Goal: Transaction & Acquisition: Purchase product/service

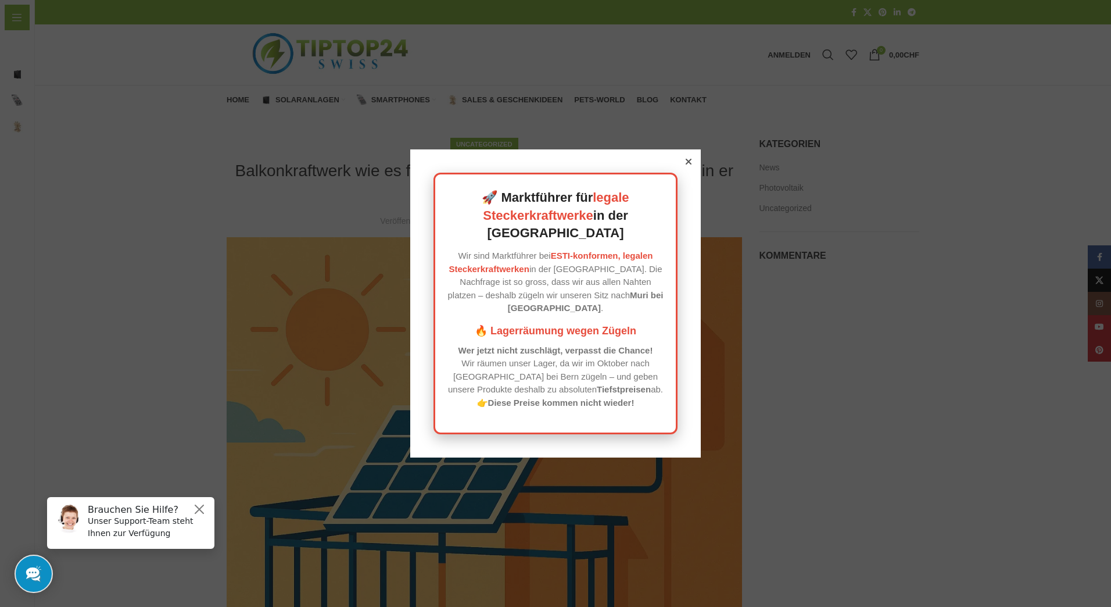
click at [686, 164] on icon at bounding box center [689, 162] width 6 height 6
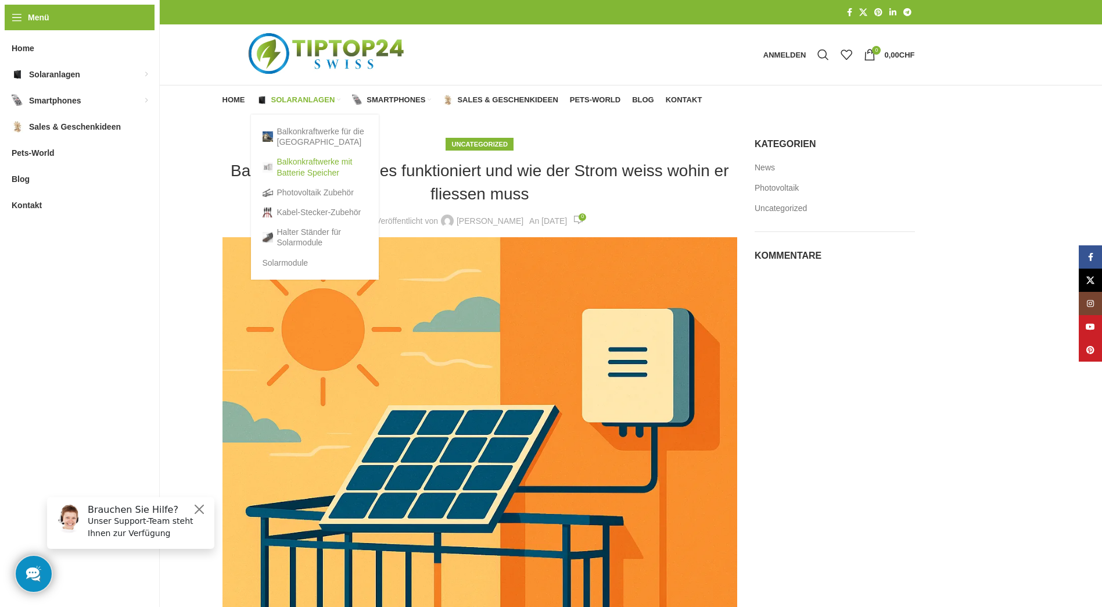
click at [302, 164] on link "Balkonkraftwerke mit Batterie Speicher" at bounding box center [315, 167] width 105 height 30
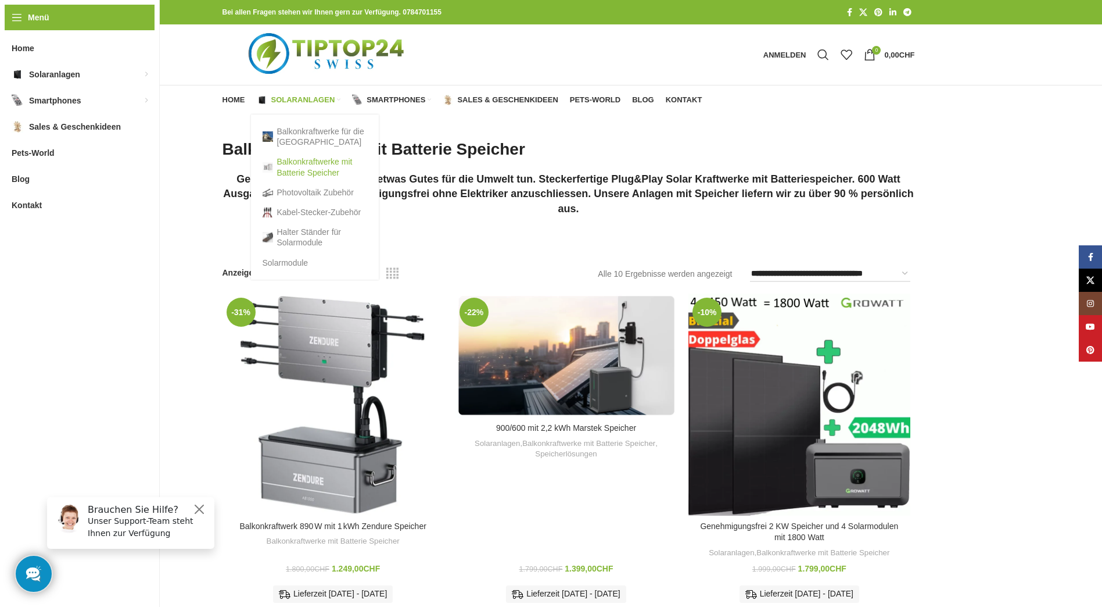
click at [299, 169] on link "Balkonkraftwerke mit Batterie Speicher" at bounding box center [315, 167] width 105 height 30
click at [311, 171] on link "Balkonkraftwerke mit Batterie Speicher" at bounding box center [315, 167] width 105 height 30
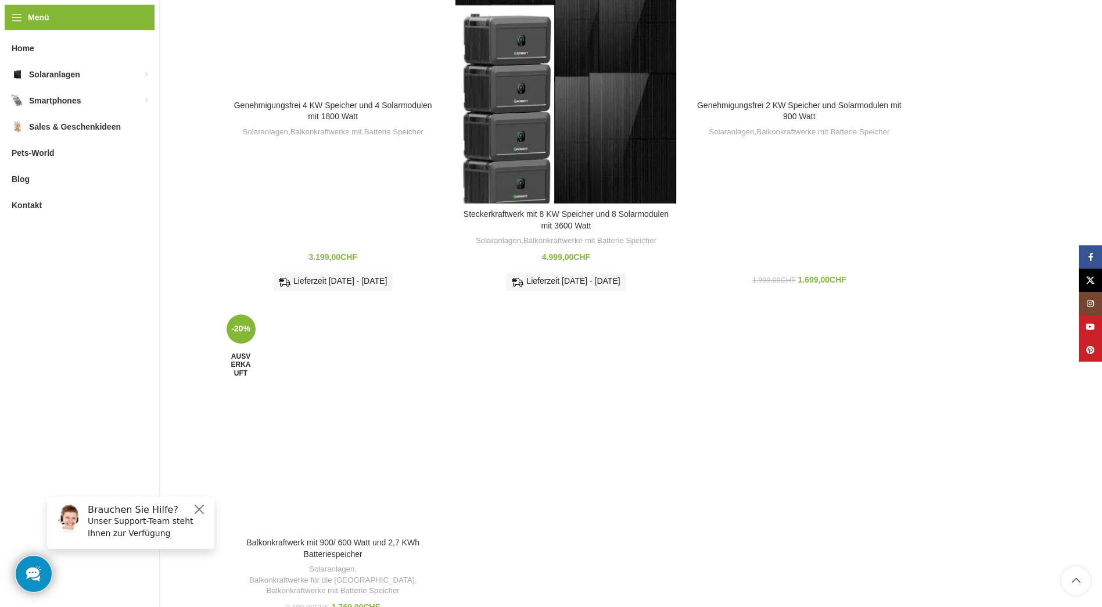
scroll to position [1220, 0]
